Goal: Information Seeking & Learning: Learn about a topic

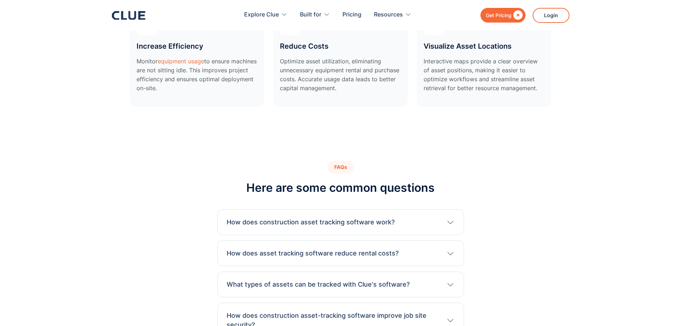
scroll to position [2884, 0]
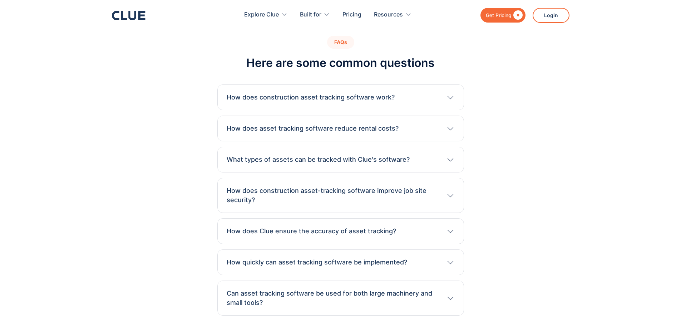
click at [377, 126] on h3 "How does asset tracking software reduce rental costs?" at bounding box center [313, 128] width 172 height 9
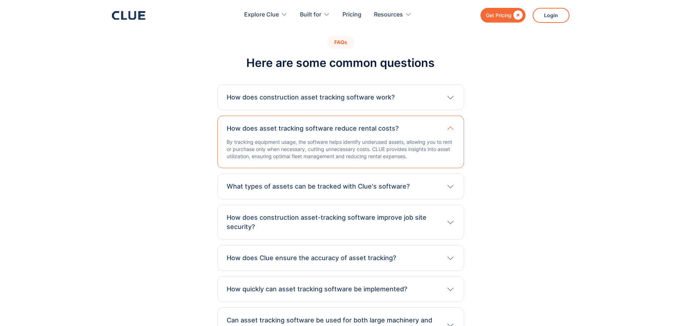
click at [377, 126] on h3 "How does asset tracking software reduce rental costs?" at bounding box center [313, 128] width 172 height 9
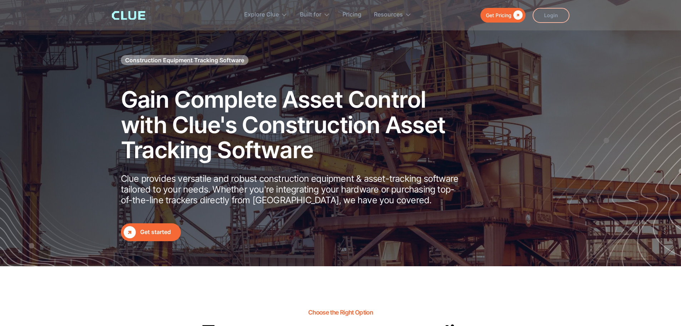
scroll to position [0, 0]
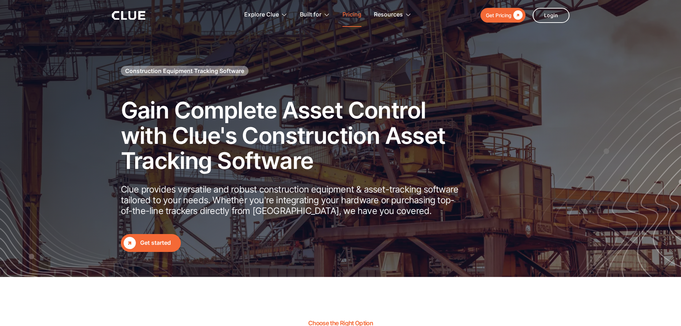
click at [344, 14] on link "Pricing" at bounding box center [352, 15] width 19 height 23
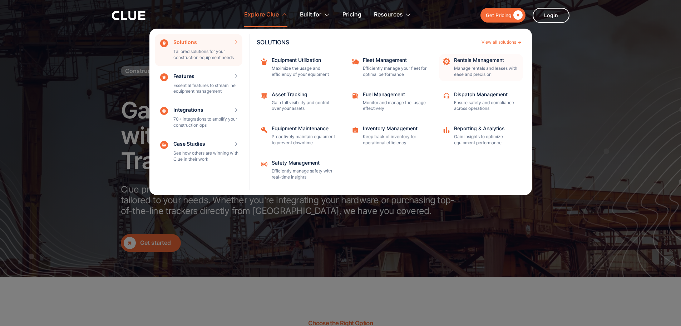
click at [484, 70] on p "Manage rentals and leases with ease and precision" at bounding box center [486, 71] width 64 height 12
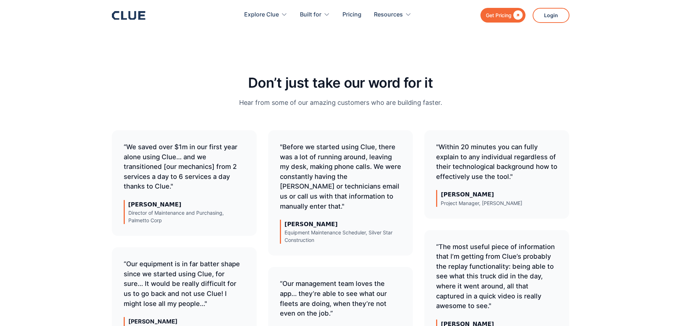
scroll to position [2682, 0]
